Goal: Transaction & Acquisition: Purchase product/service

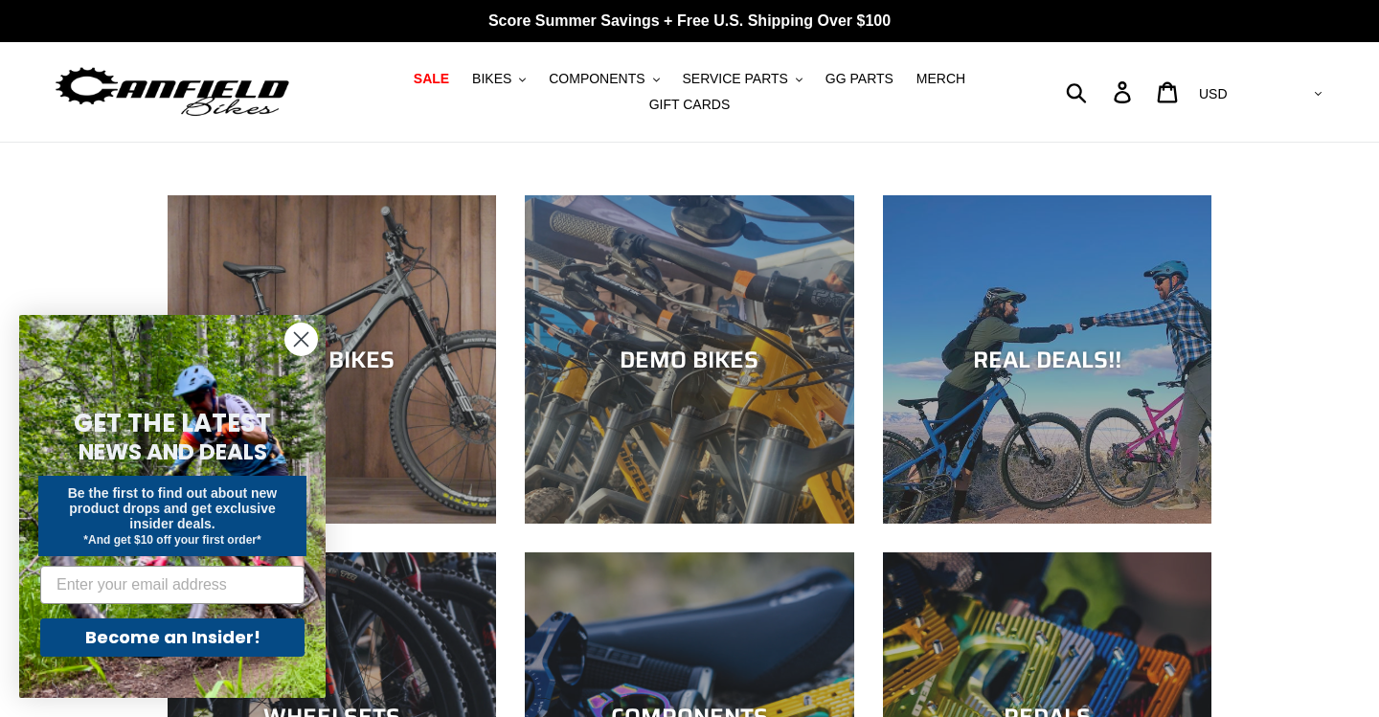
click at [305, 335] on icon "Close dialog" at bounding box center [301, 339] width 13 height 13
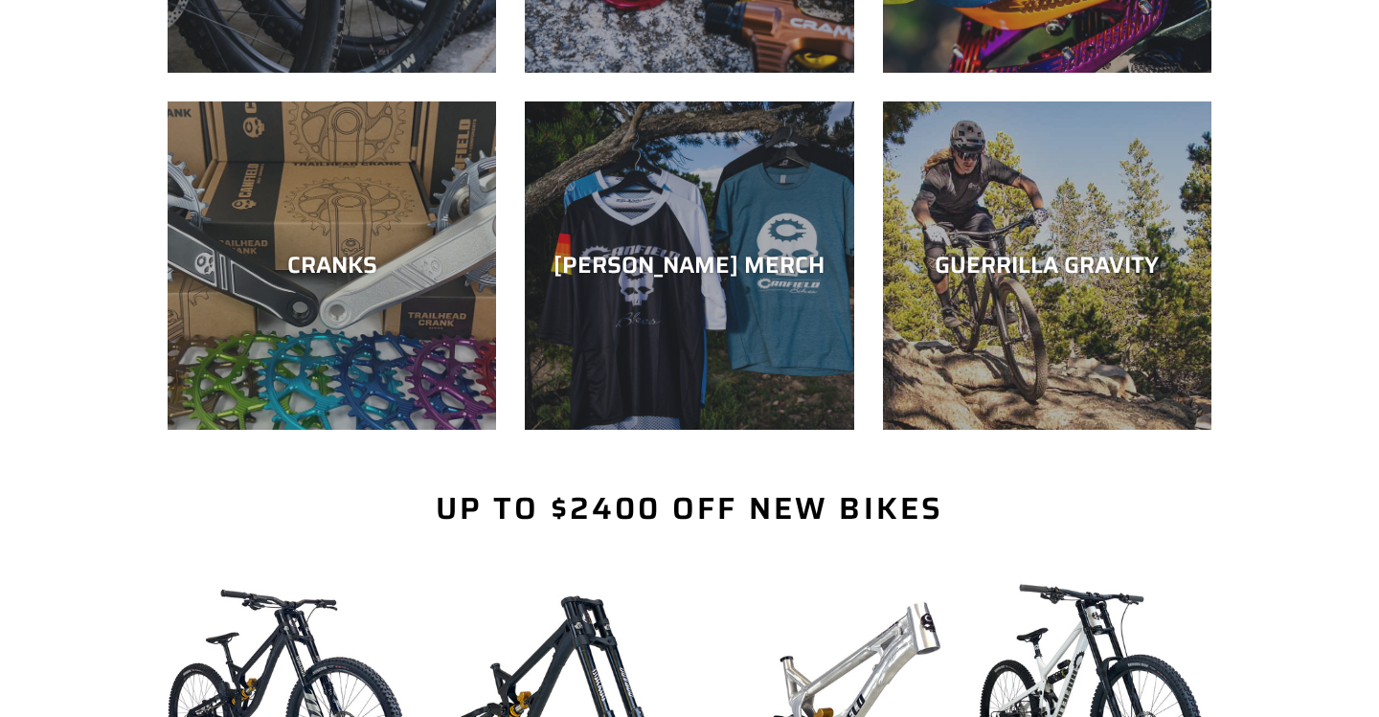
scroll to position [813, 0]
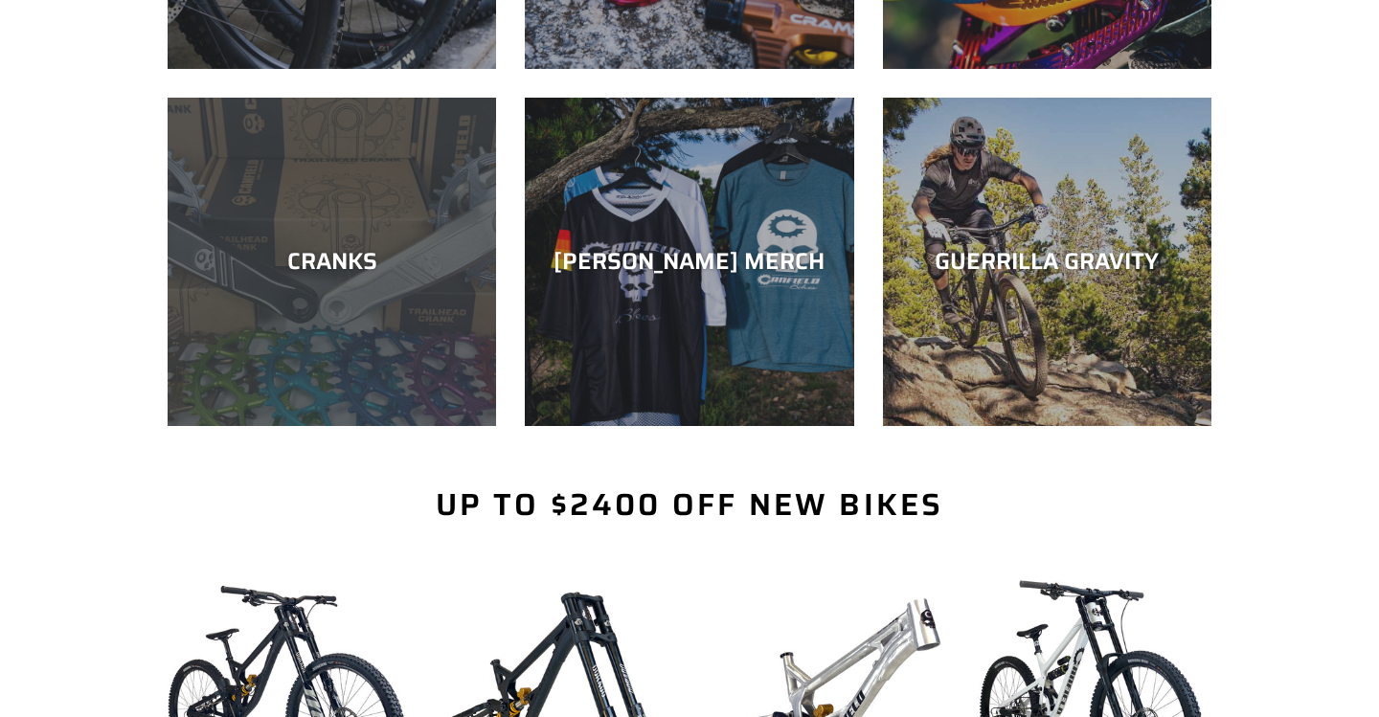
click at [304, 426] on div "CRANKS" at bounding box center [332, 426] width 328 height 0
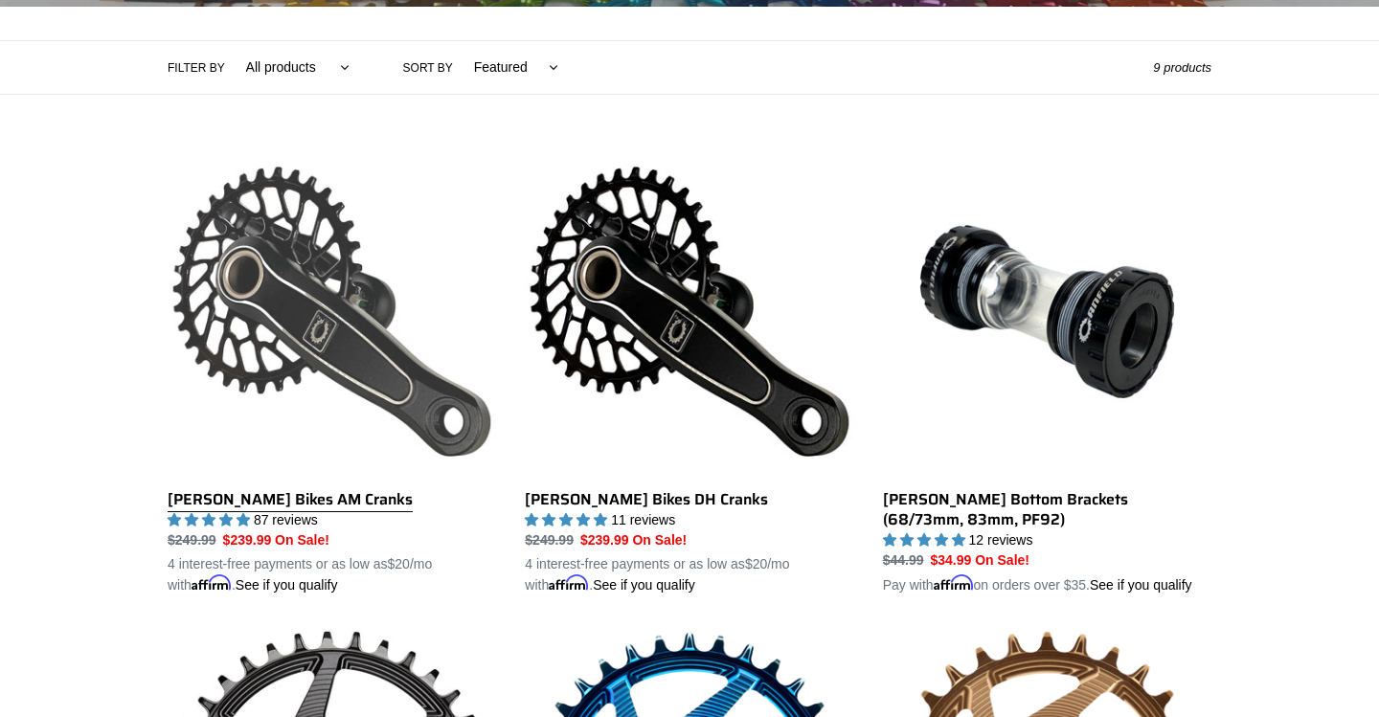
scroll to position [488, 0]
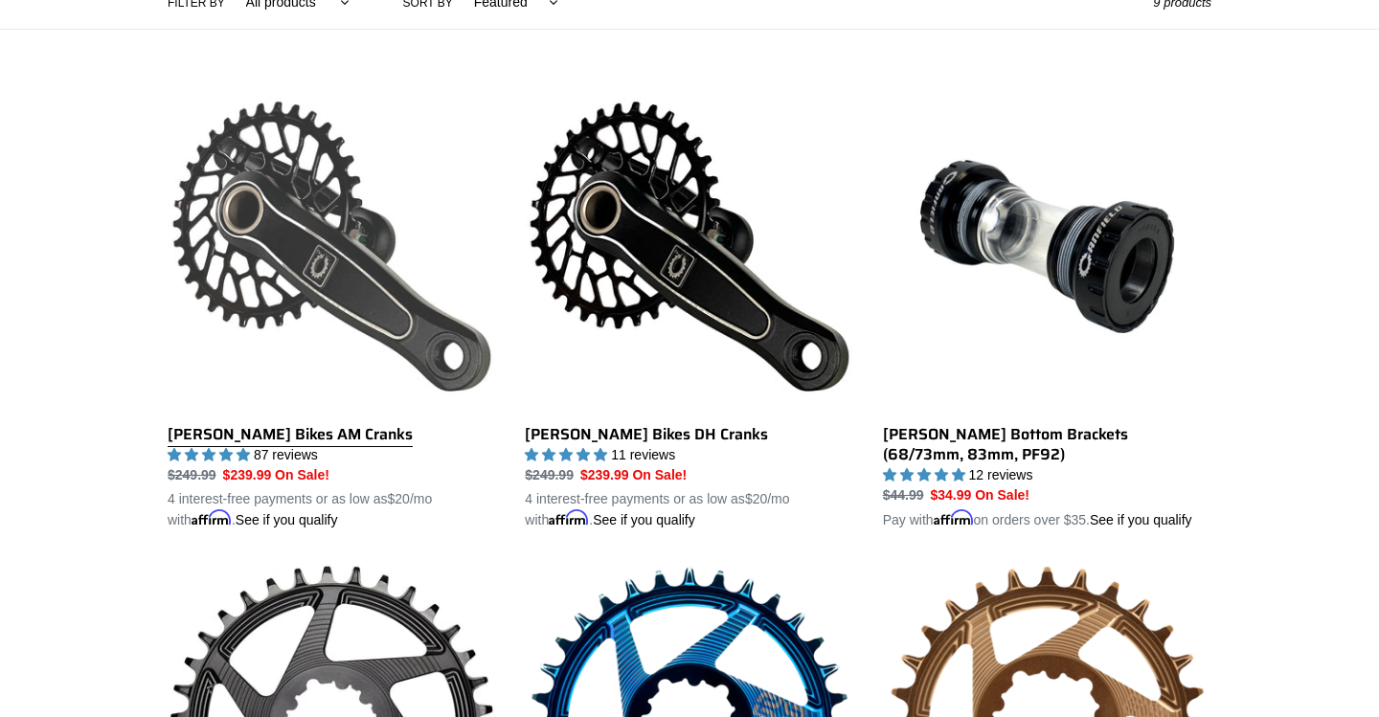
click at [304, 290] on link "[PERSON_NAME] Bikes AM Cranks" at bounding box center [332, 306] width 328 height 448
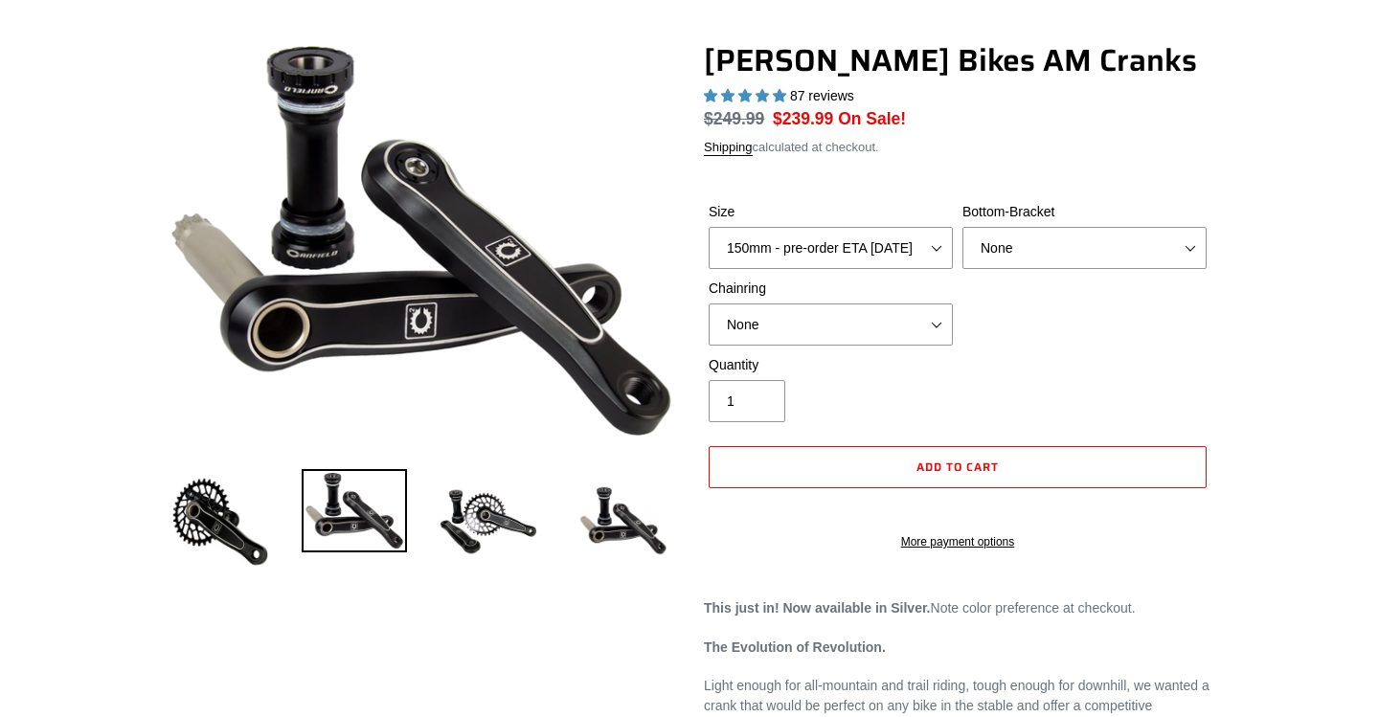
scroll to position [153, 0]
select select "highest-rating"
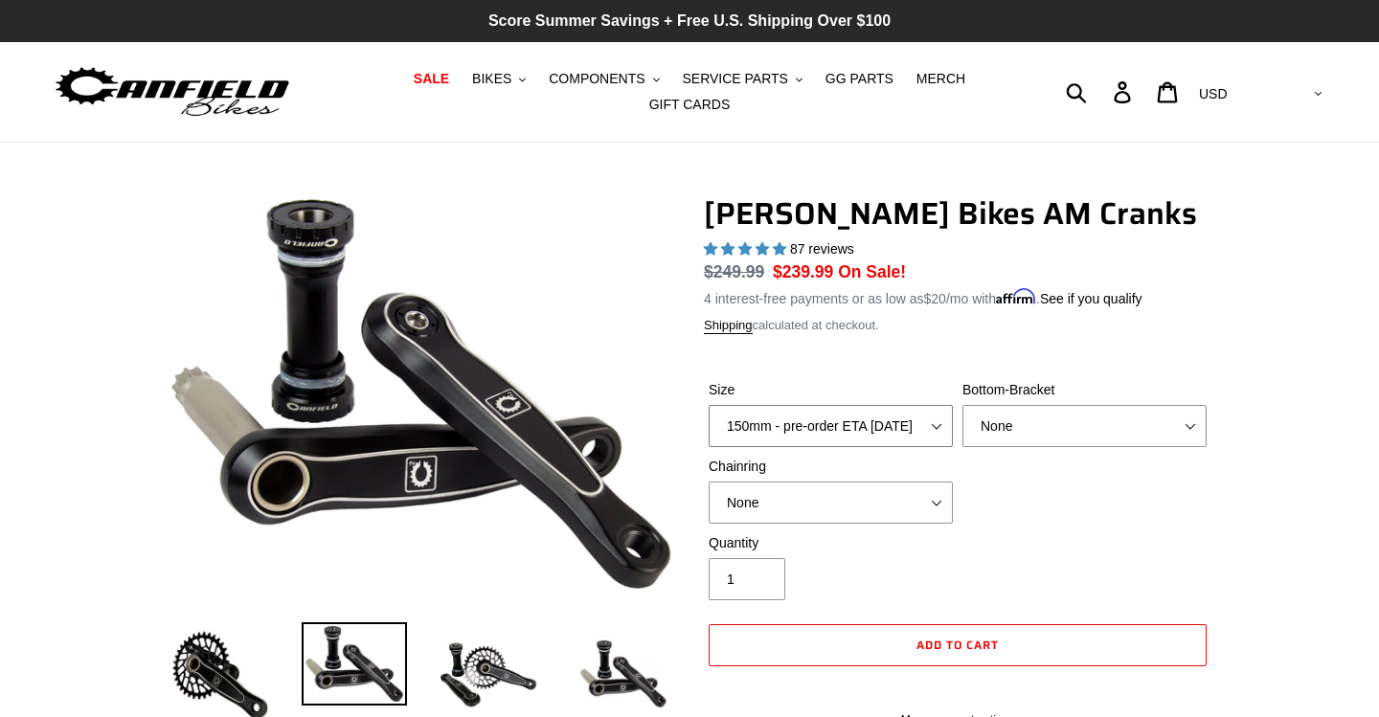
scroll to position [0, 0]
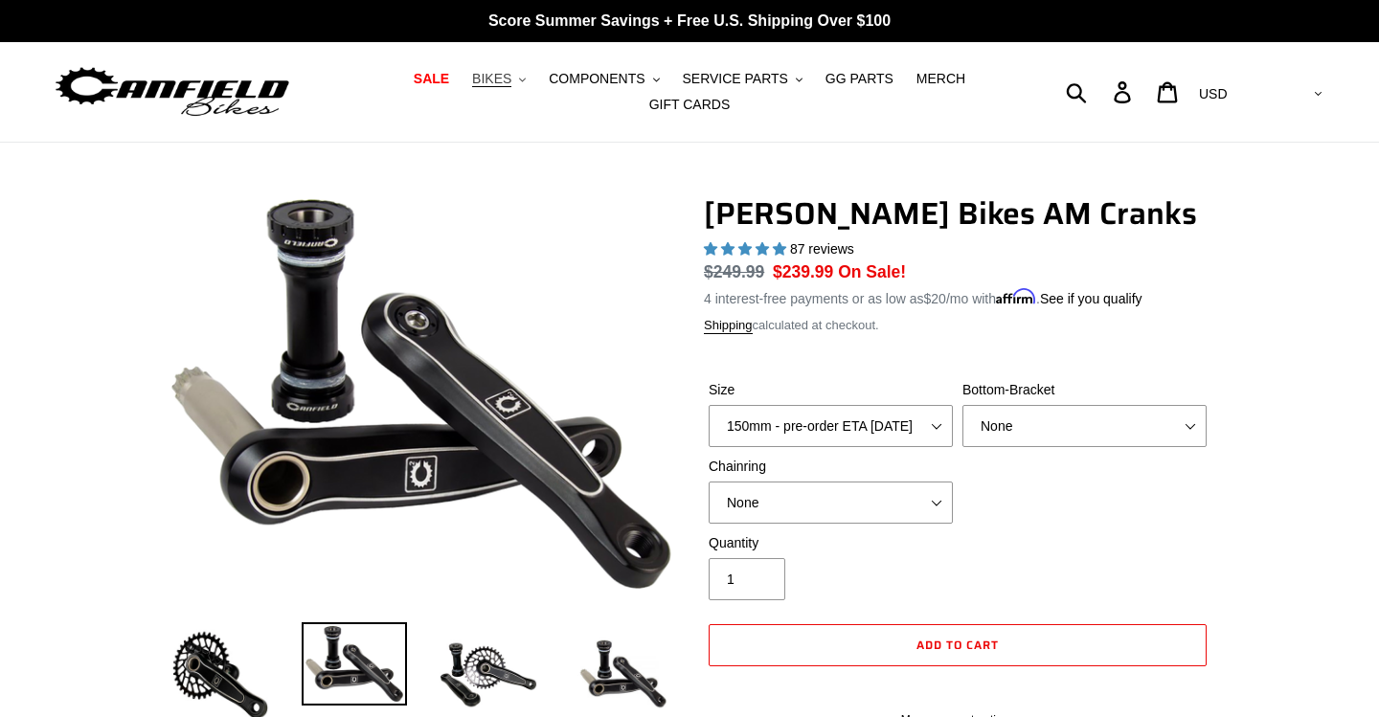
click at [508, 75] on span "BIKES" at bounding box center [491, 79] width 39 height 16
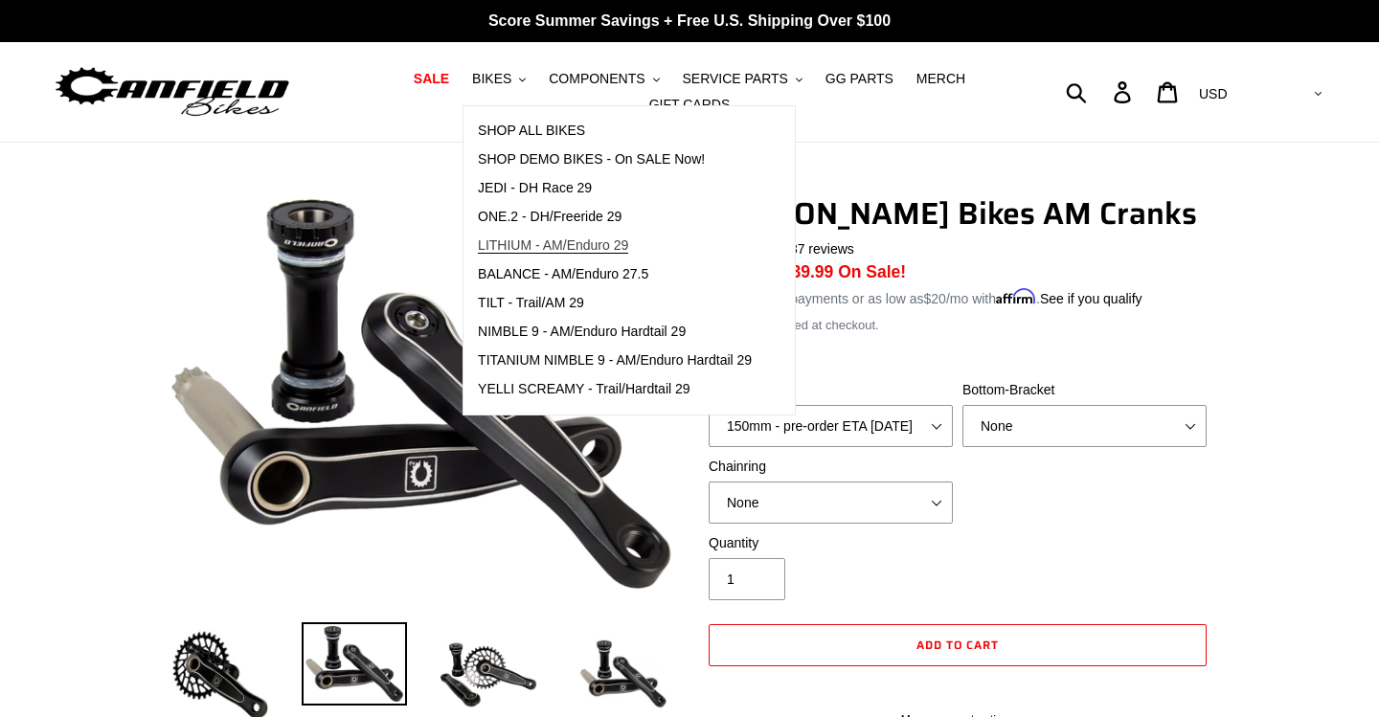
click at [535, 245] on span "LITHIUM - AM/Enduro 29" at bounding box center [553, 245] width 150 height 16
